Goal: Complete application form: Complete application form

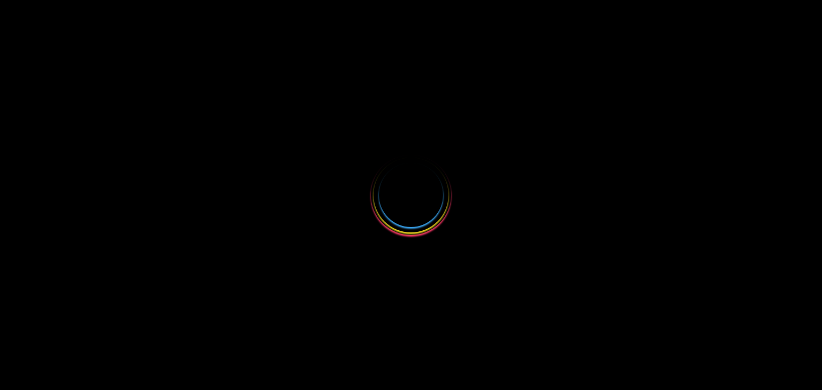
select select
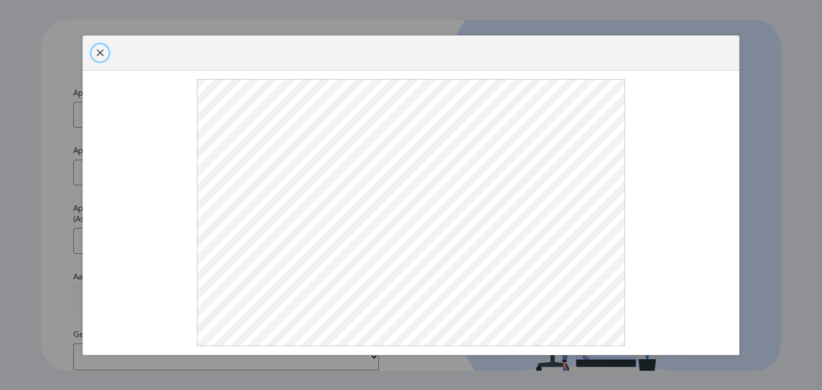
click at [98, 57] on span "button" at bounding box center [100, 53] width 9 height 9
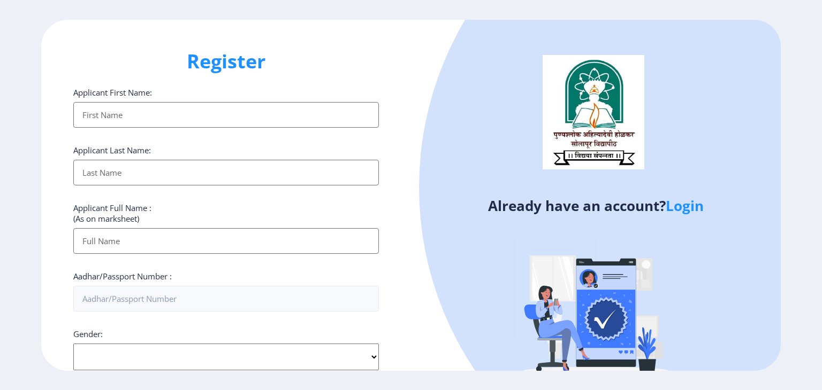
click at [147, 105] on input "Applicant First Name:" at bounding box center [225, 115] width 305 height 26
type input "[PERSON_NAME]"
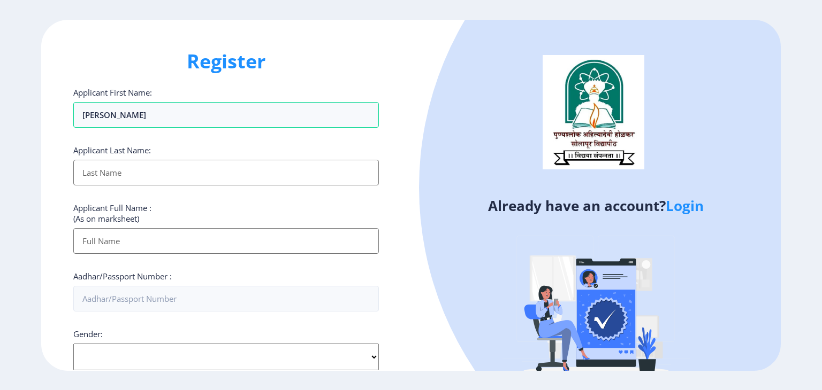
click at [89, 177] on input "Applicant First Name:" at bounding box center [225, 173] width 305 height 26
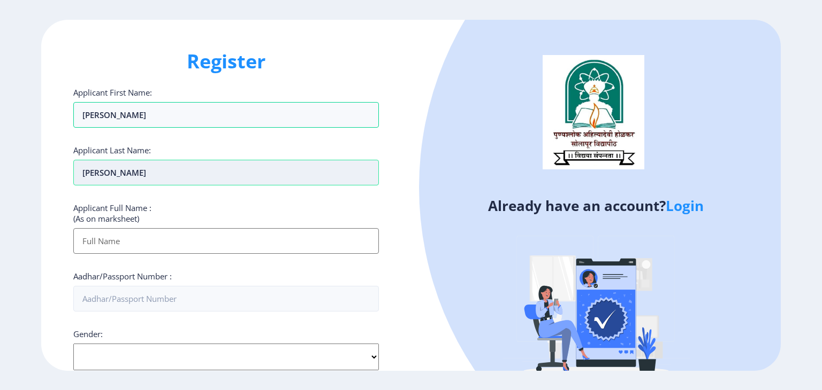
click at [141, 174] on input "[PERSON_NAME]" at bounding box center [225, 173] width 305 height 26
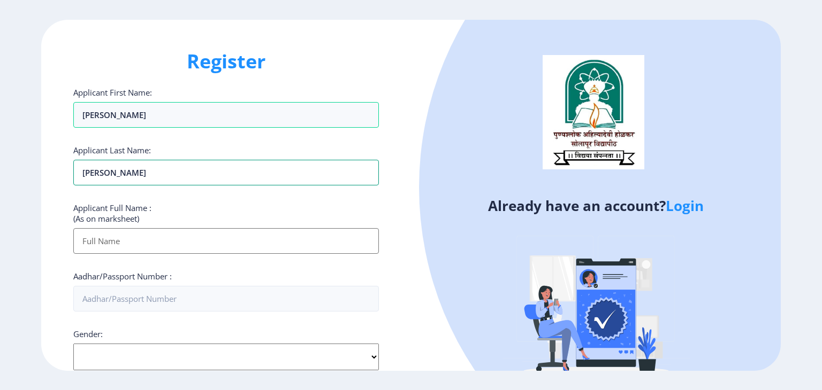
type input "[PERSON_NAME]"
click at [102, 228] on input "Applicant First Name:" at bounding box center [225, 241] width 305 height 26
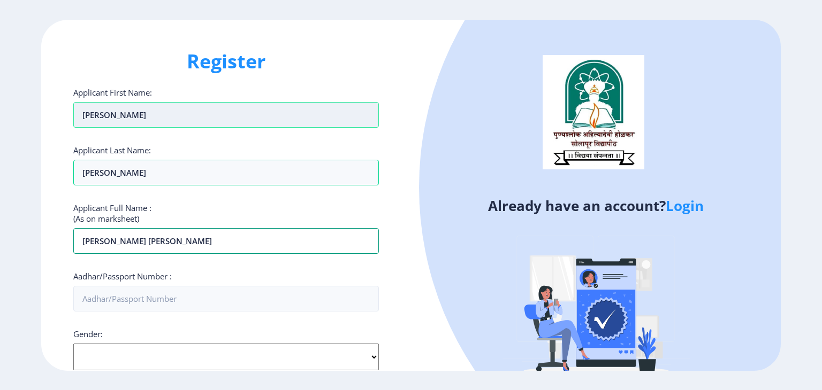
type input "[PERSON_NAME] [PERSON_NAME]"
click at [146, 117] on input "[PERSON_NAME]" at bounding box center [225, 115] width 305 height 26
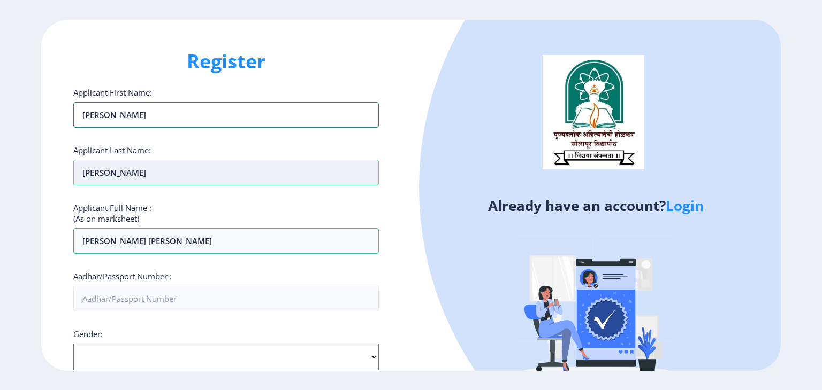
type input "[PERSON_NAME]"
click at [136, 128] on input "[PERSON_NAME]" at bounding box center [225, 115] width 305 height 26
click at [136, 171] on input "[PERSON_NAME]" at bounding box center [225, 173] width 305 height 26
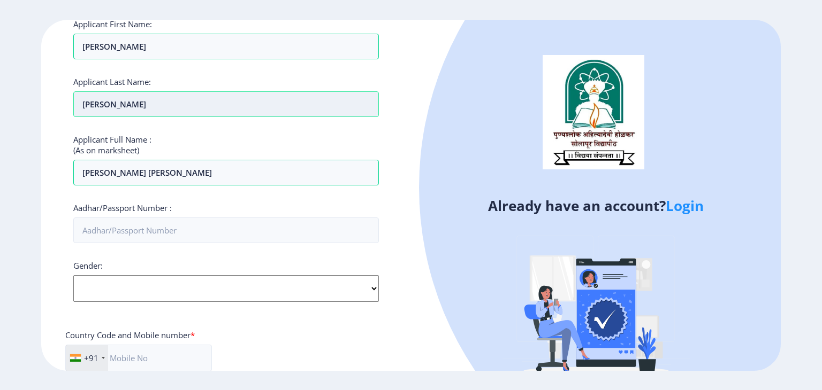
scroll to position [75, 0]
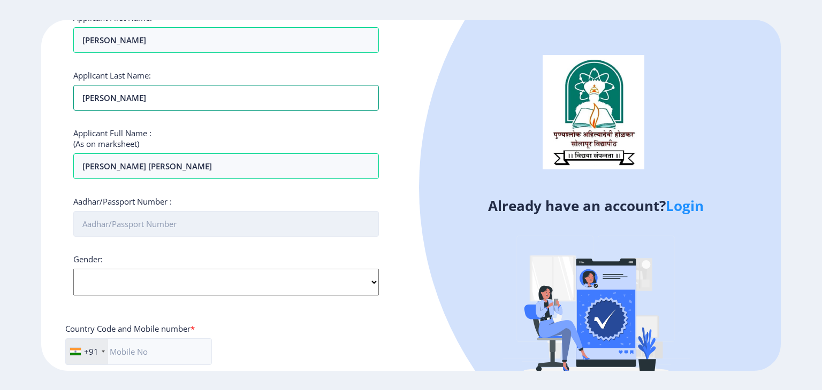
type input "[PERSON_NAME]"
click at [168, 225] on input "Aadhar/Passport Number :" at bounding box center [225, 224] width 305 height 26
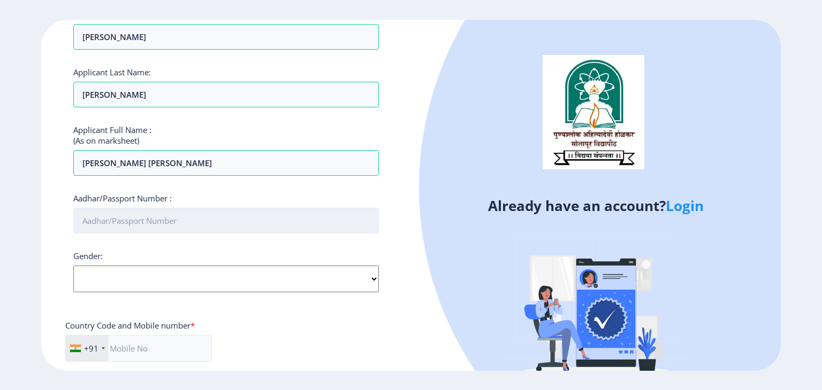
scroll to position [77, 0]
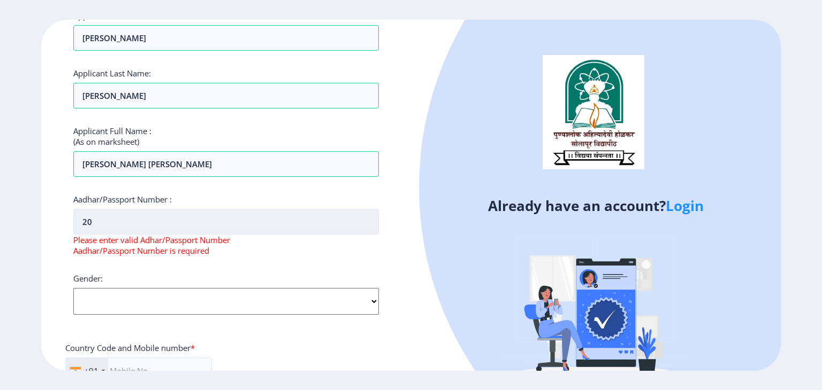
type input "2"
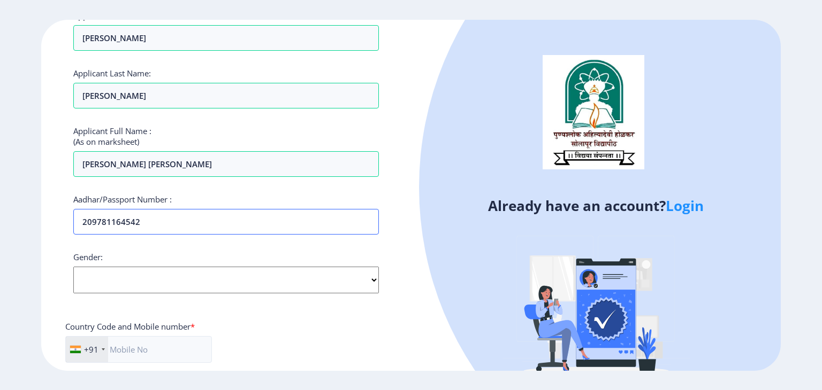
type input "209781164542"
click at [156, 268] on select "Select Gender [DEMOGRAPHIC_DATA] [DEMOGRAPHIC_DATA] Other" at bounding box center [225, 280] width 305 height 27
select select "[DEMOGRAPHIC_DATA]"
click at [73, 267] on select "Select Gender [DEMOGRAPHIC_DATA] [DEMOGRAPHIC_DATA] Other" at bounding box center [225, 280] width 305 height 27
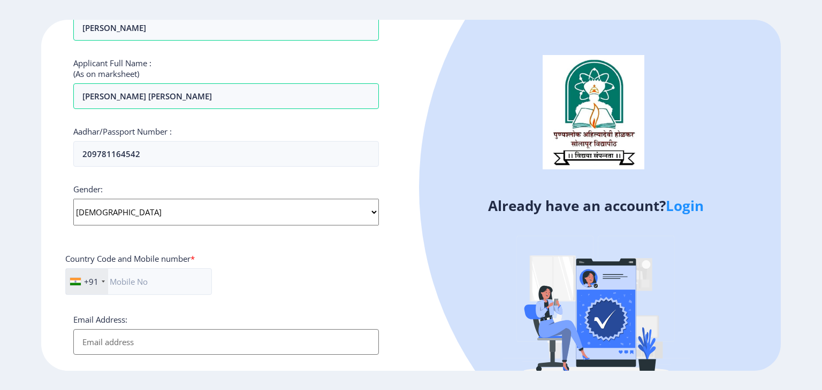
scroll to position [164, 0]
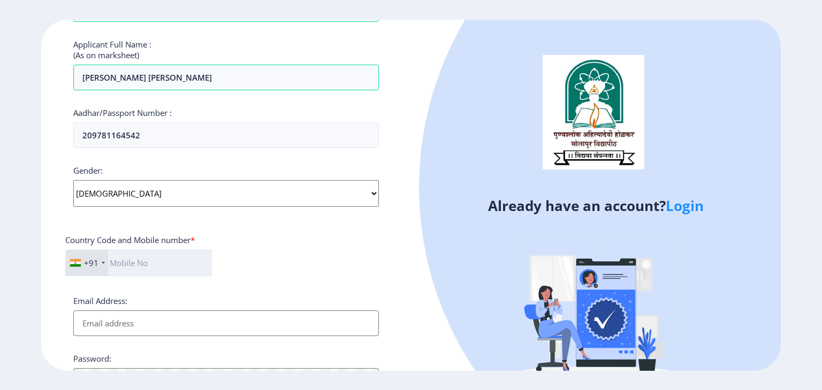
click at [147, 265] on input "text" at bounding box center [138, 263] width 147 height 27
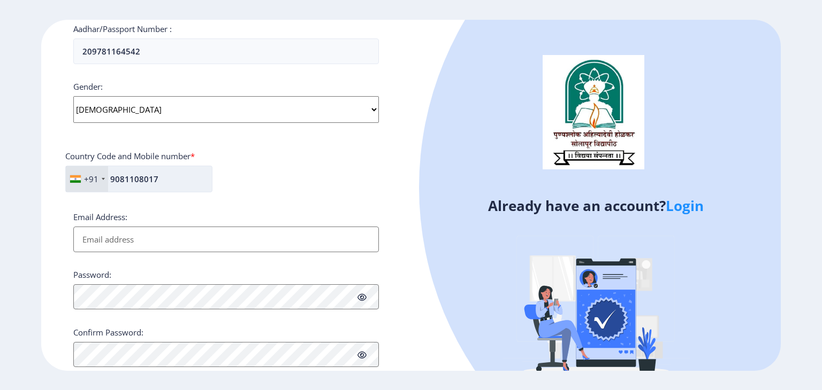
scroll to position [251, 0]
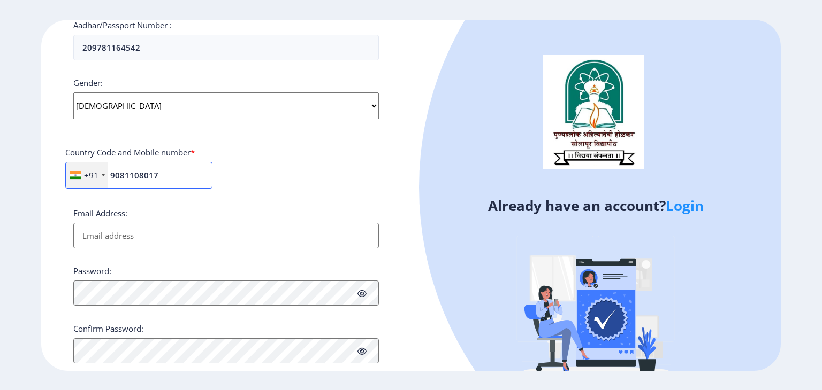
type input "9081108017"
click at [145, 239] on input "Email Address:" at bounding box center [225, 236] width 305 height 26
type input "[EMAIL_ADDRESS][DOMAIN_NAME]"
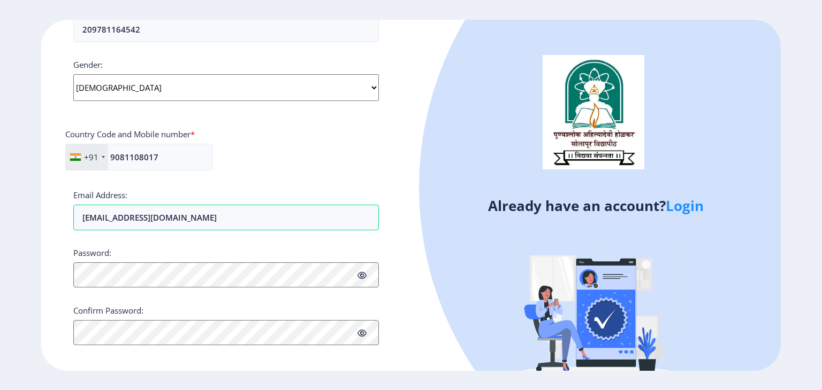
scroll to position [277, 0]
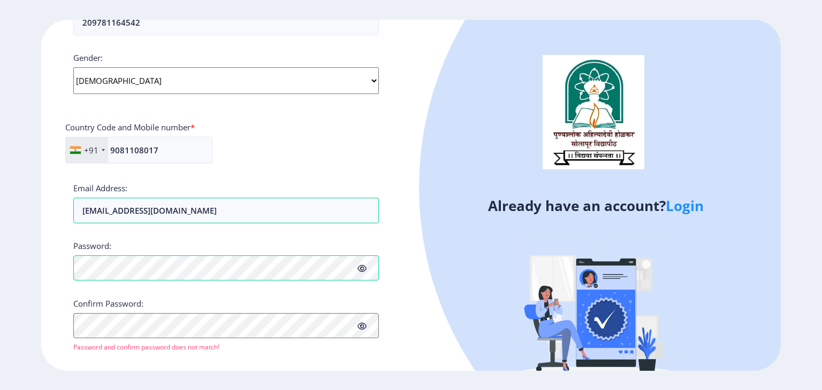
click at [361, 266] on icon at bounding box center [361, 269] width 9 height 8
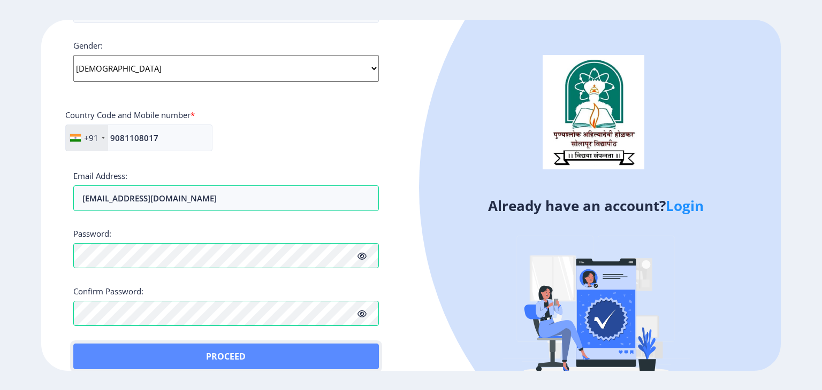
click at [95, 349] on button "Proceed" at bounding box center [225, 357] width 305 height 26
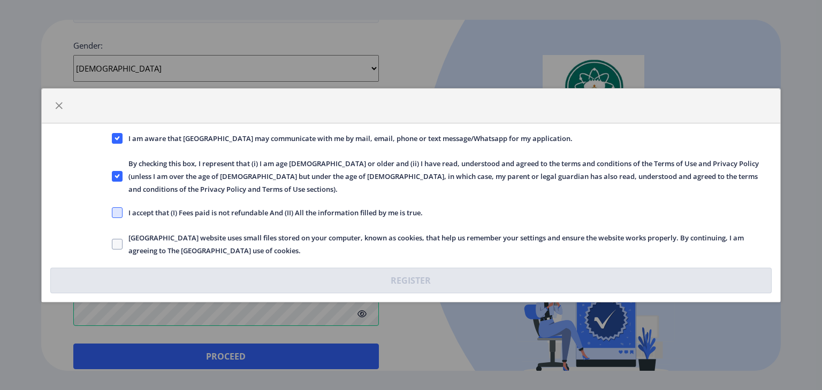
click at [115, 211] on span at bounding box center [117, 213] width 11 height 11
click at [112, 212] on input "I accept that (I) Fees paid is not refundable And (II) All the information fill…" at bounding box center [112, 212] width 1 height 1
checkbox input "true"
click at [112, 242] on span at bounding box center [117, 244] width 11 height 11
click at [112, 244] on input "[GEOGRAPHIC_DATA] website uses small files stored on your computer, known as co…" at bounding box center [112, 244] width 1 height 1
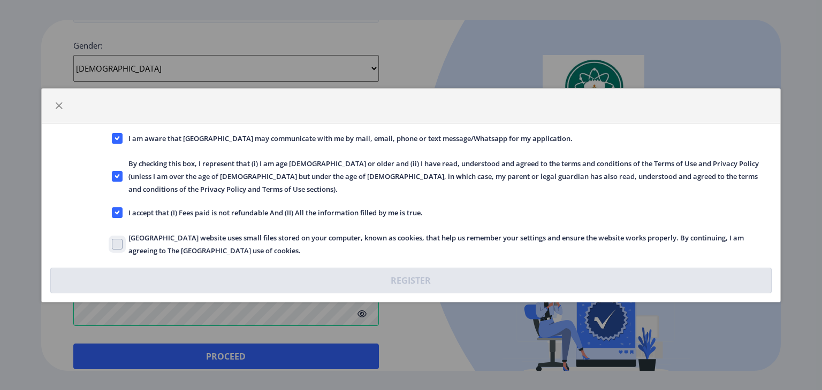
checkbox input "true"
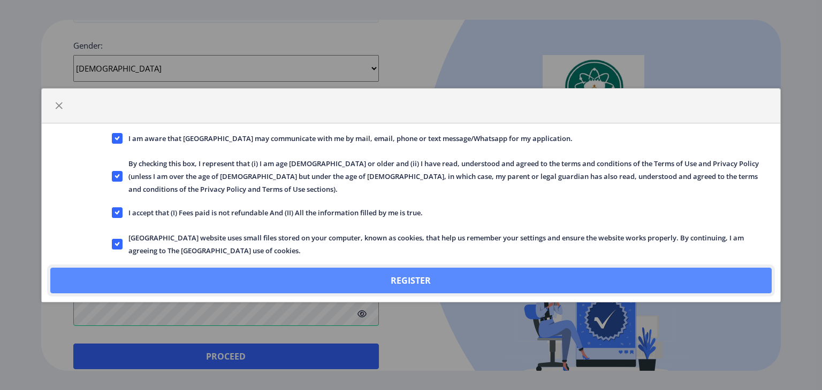
click at [202, 268] on button "Register" at bounding box center [410, 281] width 721 height 26
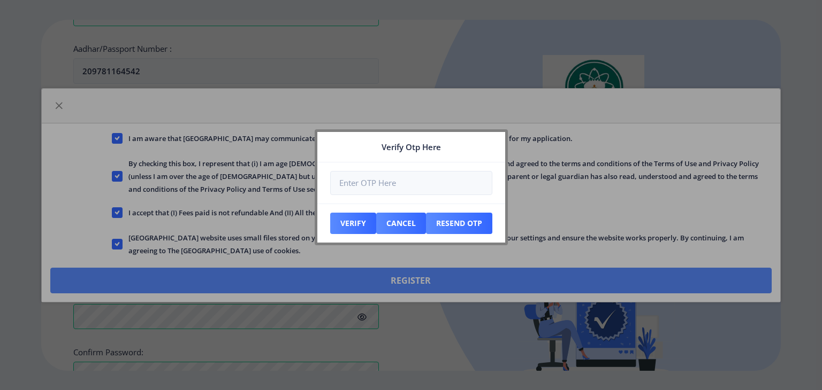
scroll to position [350, 0]
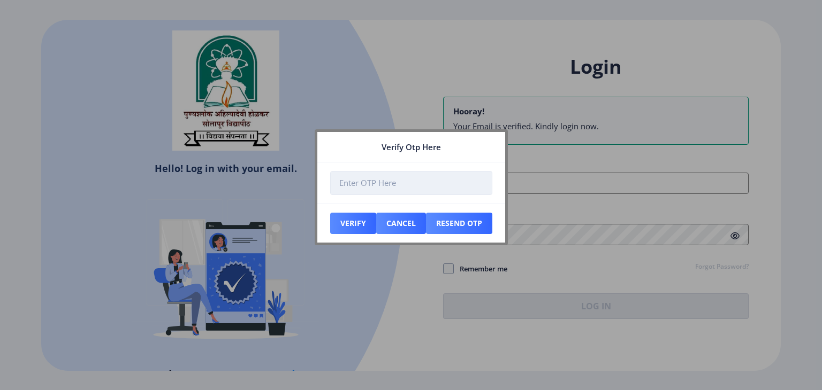
click at [404, 179] on input "number" at bounding box center [411, 183] width 162 height 24
type input "[EMAIL_ADDRESS][DOMAIN_NAME]"
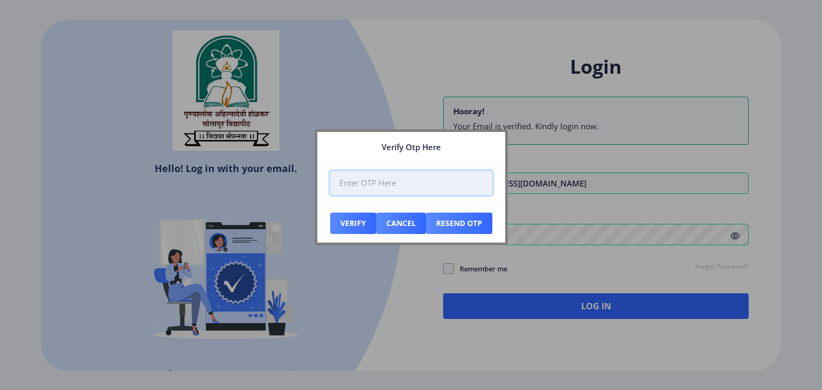
click at [424, 182] on input "number" at bounding box center [411, 183] width 162 height 24
type input "767126"
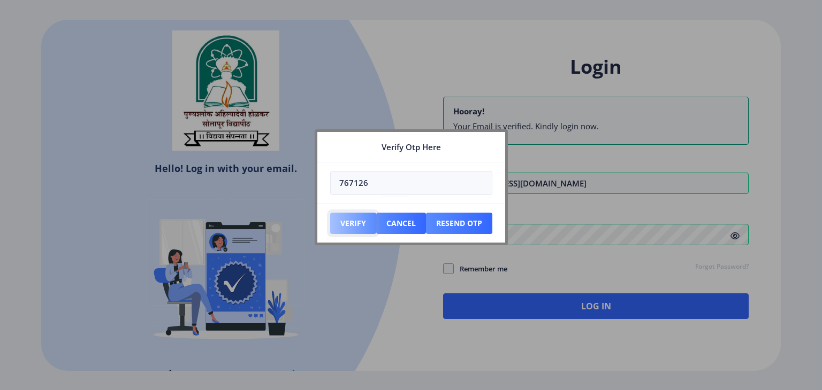
click at [336, 219] on button "Verify" at bounding box center [353, 223] width 46 height 21
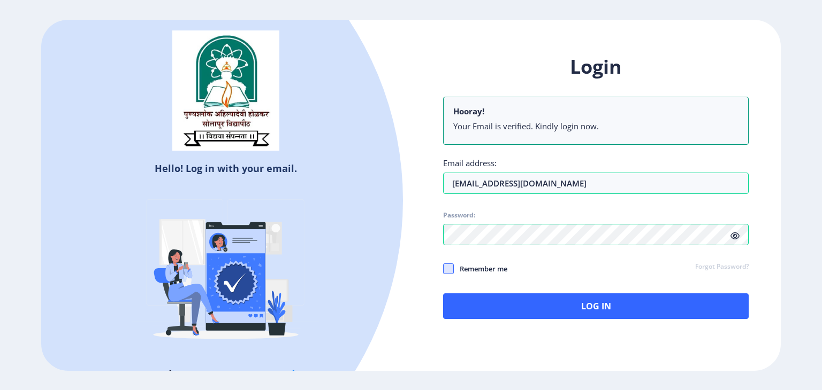
click at [450, 264] on span at bounding box center [448, 269] width 11 height 11
click at [443, 268] on input "Remember me" at bounding box center [443, 268] width 1 height 1
checkbox input "true"
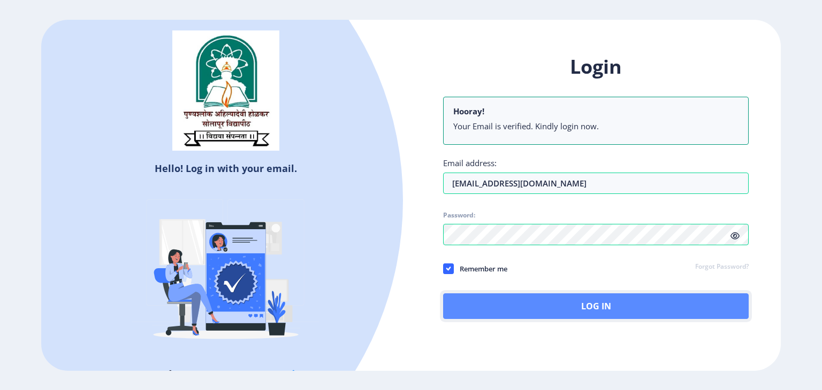
click at [516, 311] on button "Log In" at bounding box center [595, 307] width 305 height 26
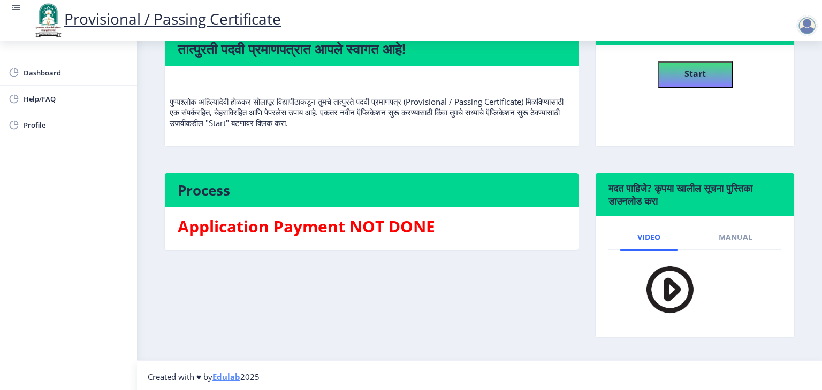
scroll to position [103, 0]
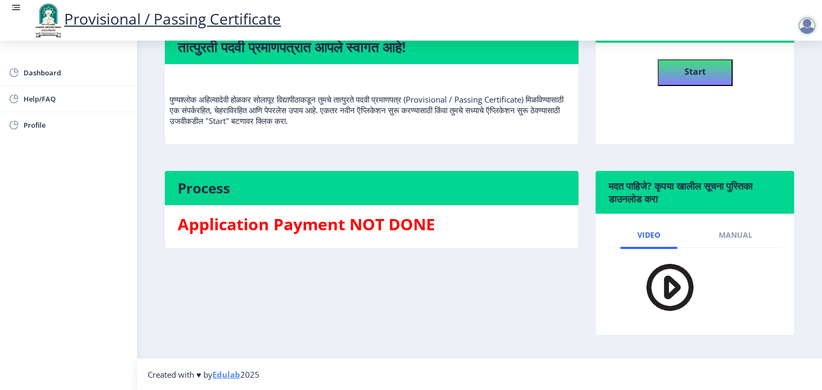
click at [676, 293] on img at bounding box center [662, 288] width 75 height 62
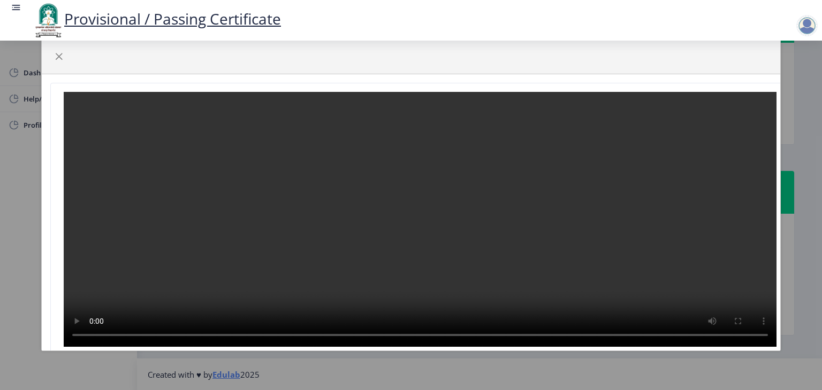
click at [374, 188] on video at bounding box center [420, 219] width 712 height 255
click at [56, 58] on span "button" at bounding box center [59, 56] width 9 height 9
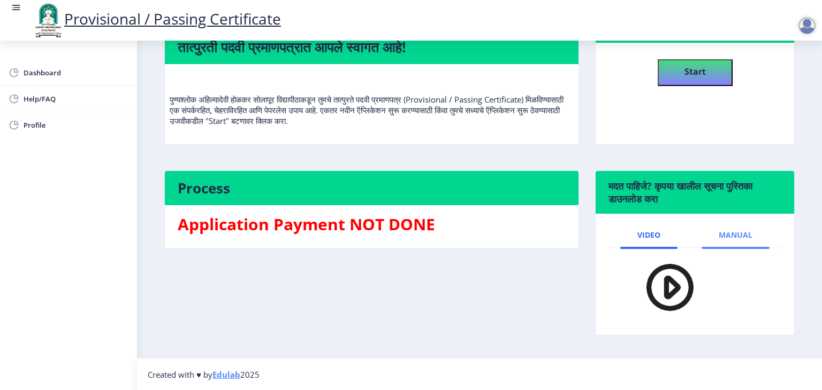
click at [734, 238] on span "Manual" at bounding box center [735, 235] width 34 height 9
click at [637, 237] on span "Video" at bounding box center [648, 235] width 23 height 9
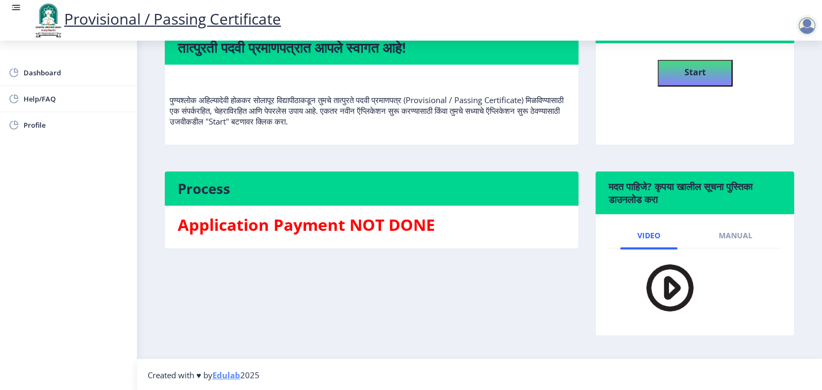
scroll to position [103, 0]
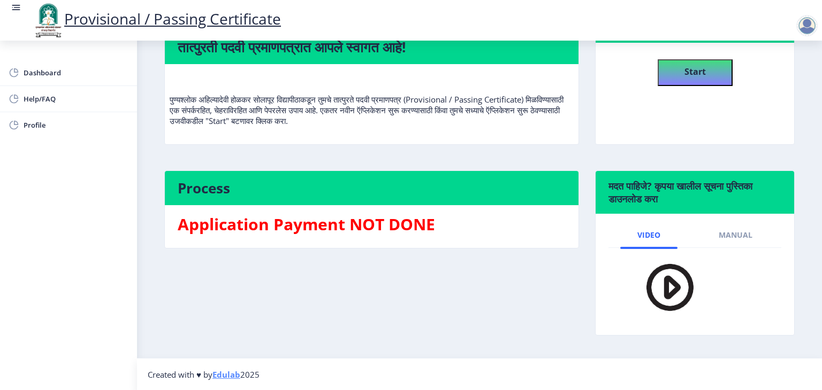
click at [667, 305] on img at bounding box center [662, 288] width 75 height 62
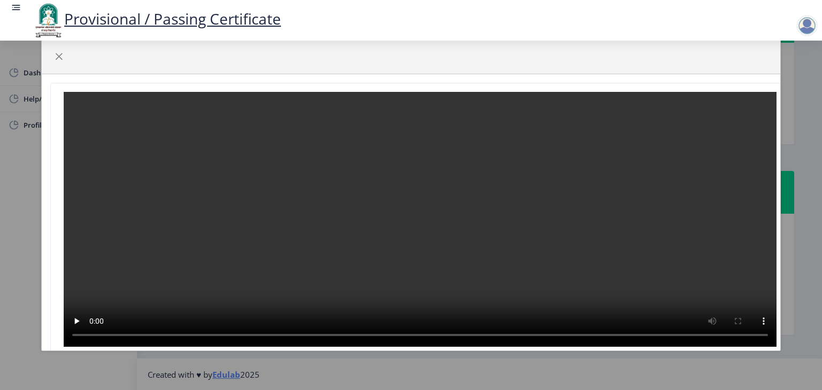
click at [379, 202] on video at bounding box center [420, 219] width 712 height 255
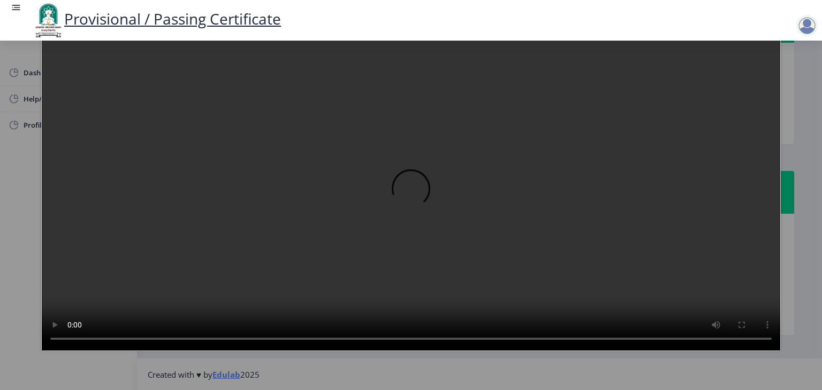
scroll to position [0, 0]
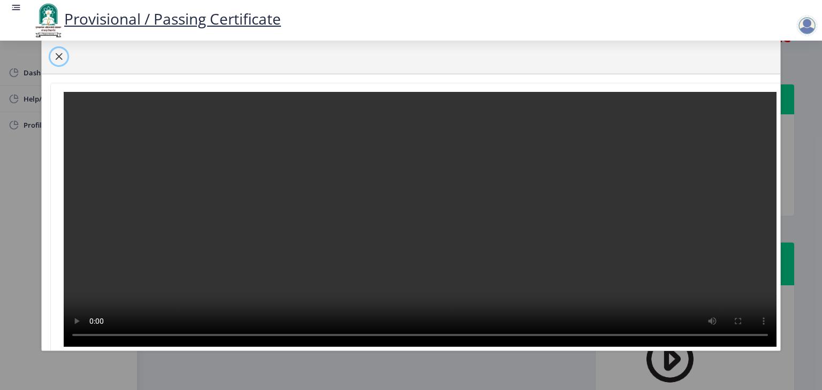
click at [57, 51] on button "button" at bounding box center [58, 56] width 17 height 17
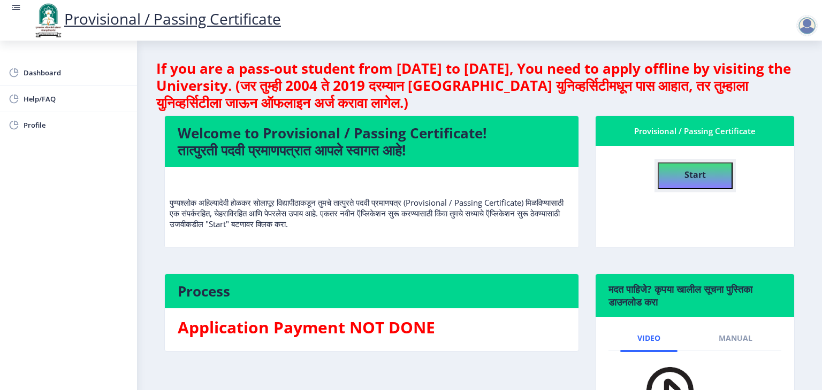
click at [683, 185] on button "Start" at bounding box center [694, 176] width 75 height 27
select select
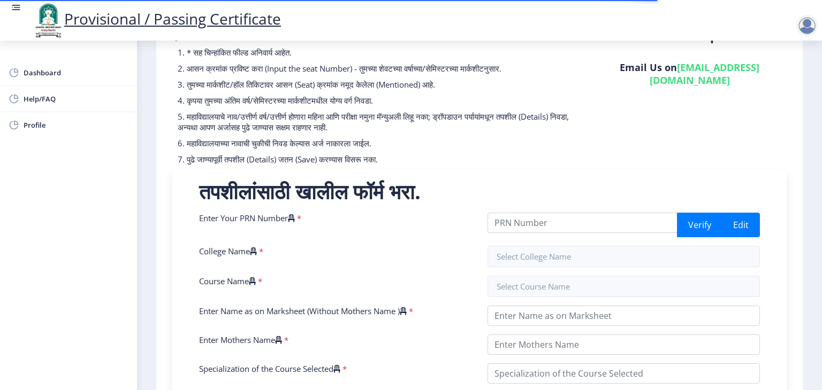
scroll to position [83, 0]
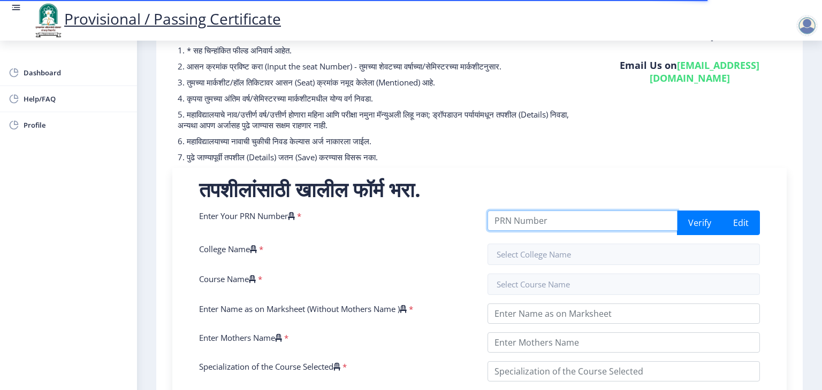
click at [533, 221] on input "Enter Your PRN Number" at bounding box center [582, 221] width 190 height 20
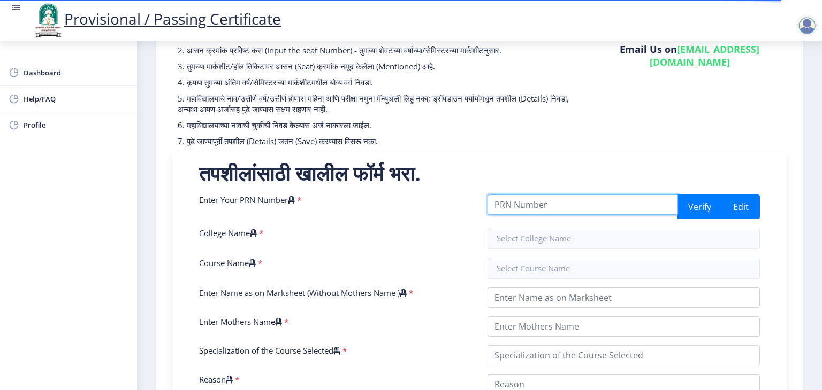
scroll to position [0, 0]
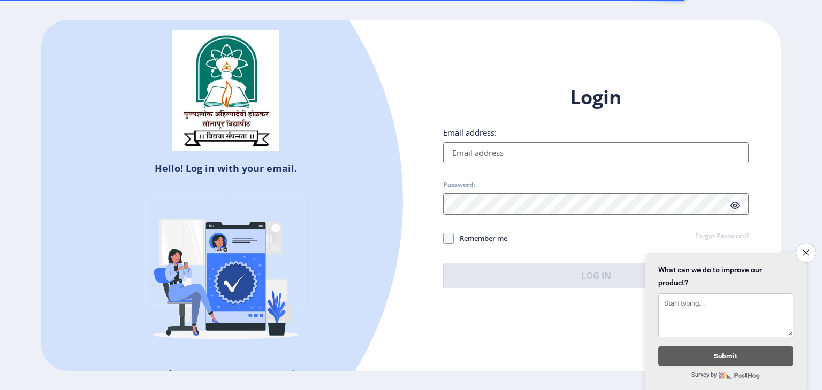
click at [498, 149] on input "Email address:" at bounding box center [595, 152] width 305 height 21
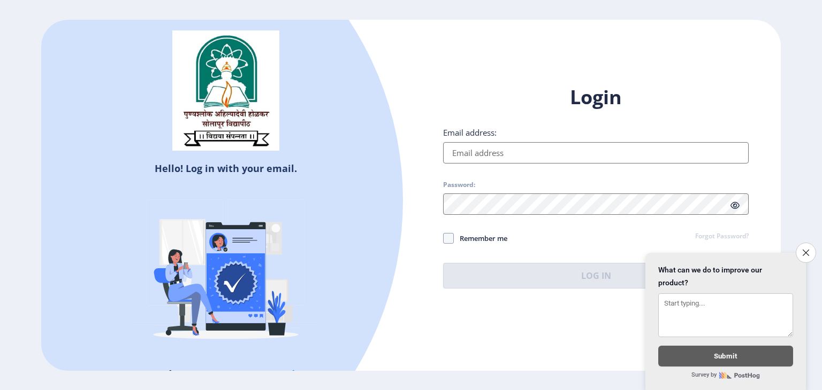
type input "[EMAIL_ADDRESS][DOMAIN_NAME]"
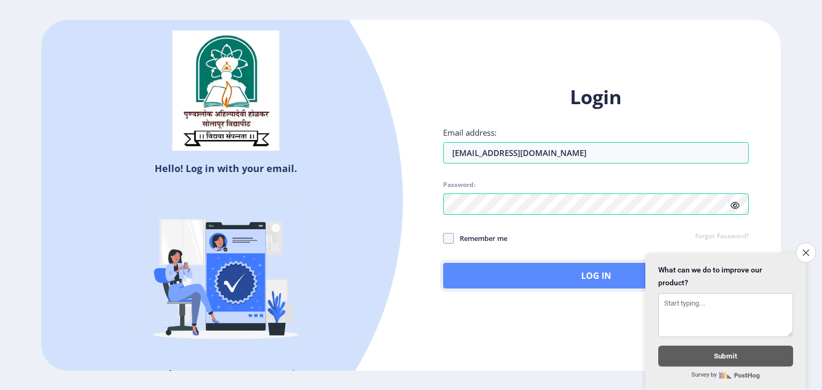
click at [482, 273] on button "Log In" at bounding box center [595, 276] width 305 height 26
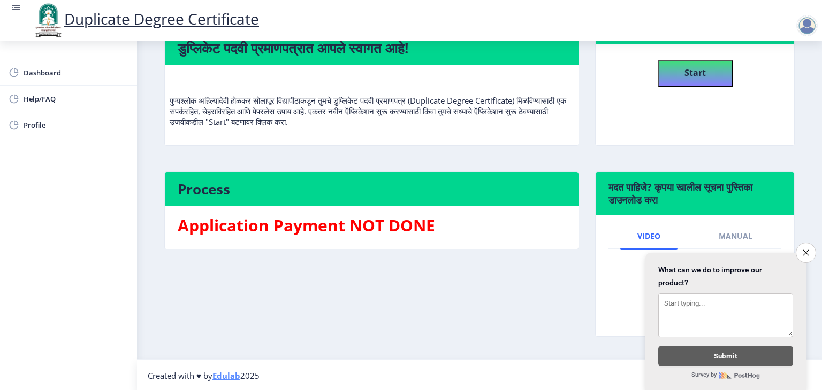
scroll to position [103, 0]
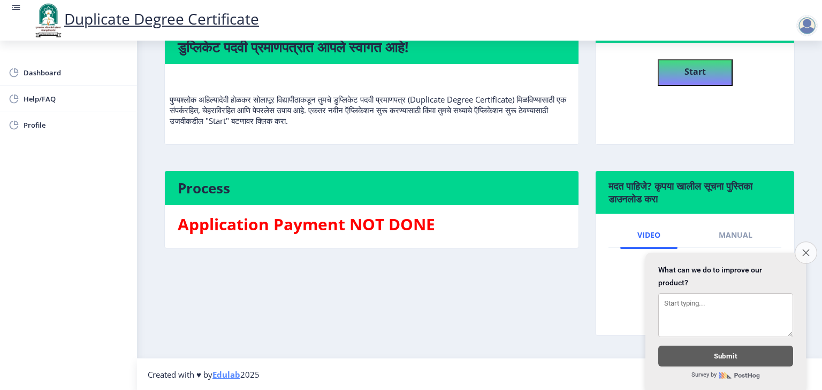
click at [810, 247] on button "Close survey" at bounding box center [805, 253] width 22 height 22
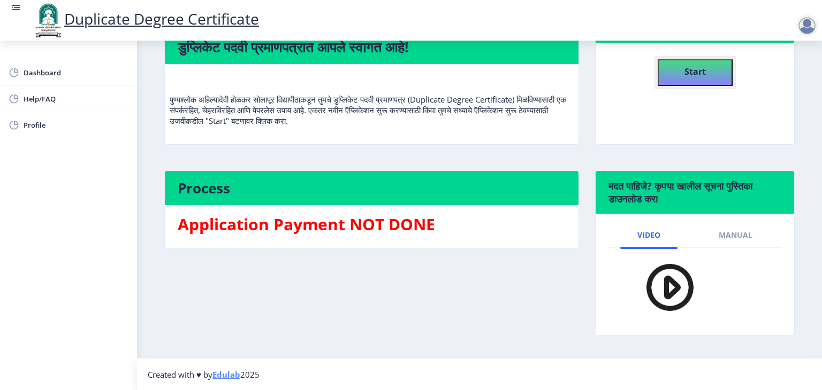
click at [686, 74] on b "Start" at bounding box center [694, 72] width 21 height 12
select select
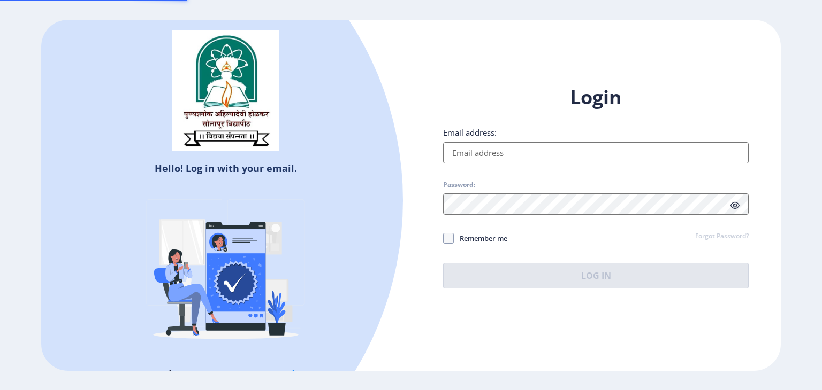
type input "[EMAIL_ADDRESS][DOMAIN_NAME]"
